Goal: Navigation & Orientation: Find specific page/section

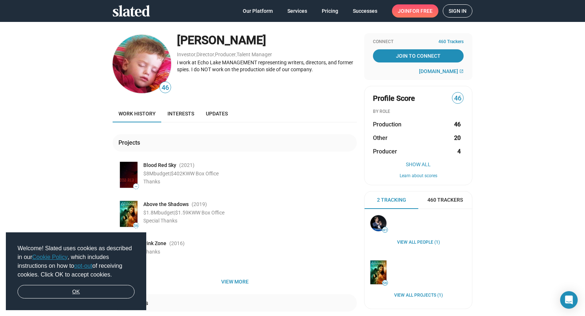
click at [97, 289] on link "OK" at bounding box center [76, 292] width 117 height 14
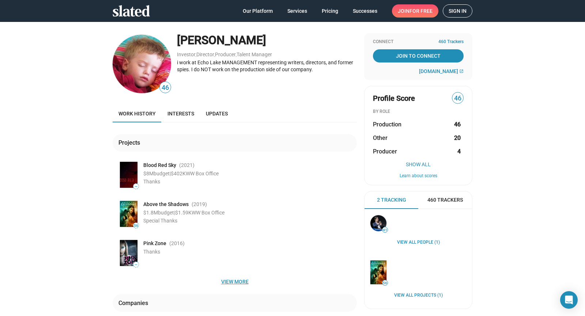
click at [238, 282] on span "View more" at bounding box center [234, 281] width 232 height 13
drag, startPoint x: 174, startPoint y: 113, endPoint x: 211, endPoint y: 121, distance: 37.6
click at [174, 113] on span "Interests" at bounding box center [180, 114] width 27 height 6
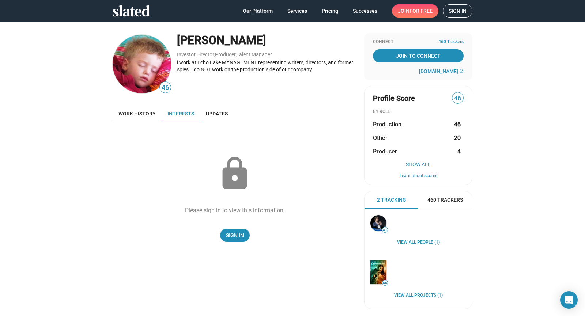
click at [217, 114] on span "Updates" at bounding box center [217, 114] width 22 height 6
